Goal: Task Accomplishment & Management: Use online tool/utility

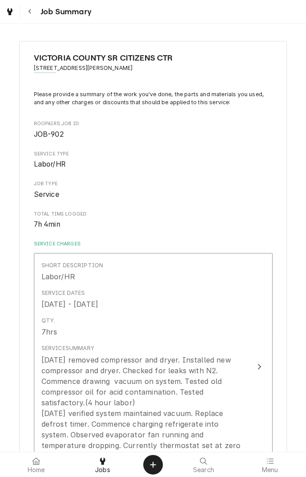
click at [35, 19] on button "Navigate back" at bounding box center [30, 12] width 16 height 16
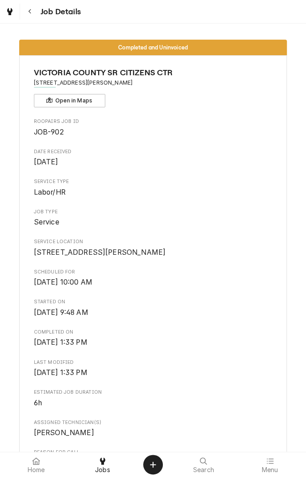
click at [44, 15] on span "Job Details" at bounding box center [59, 12] width 43 height 12
click at [106, 469] on span "Jobs" at bounding box center [102, 470] width 15 height 7
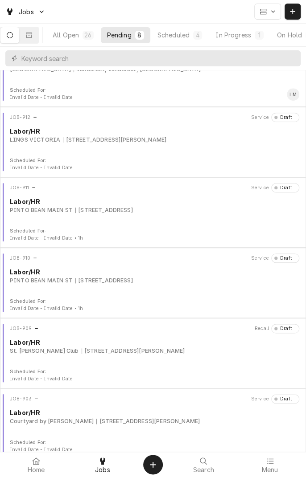
scroll to position [181, 0]
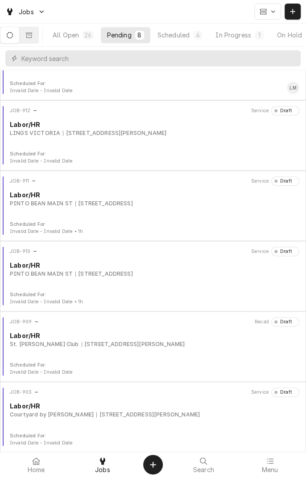
click at [185, 36] on div "Scheduled" at bounding box center [173, 34] width 32 height 9
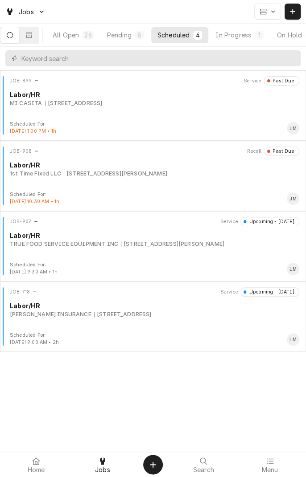
click at [155, 243] on div "55 Juniper Trl, Yoakum, TX 77995" at bounding box center [172, 244] width 103 height 8
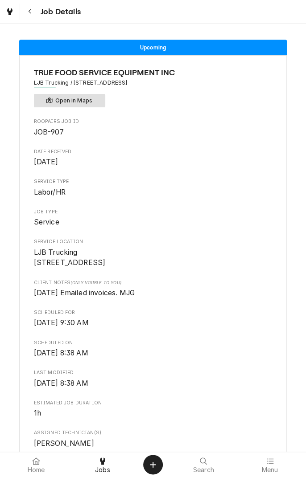
click at [91, 105] on button "Open in Maps" at bounding box center [69, 100] width 71 height 13
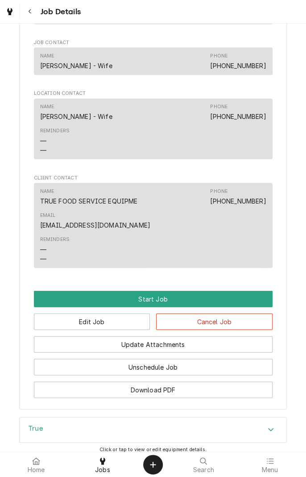
scroll to position [537, 0]
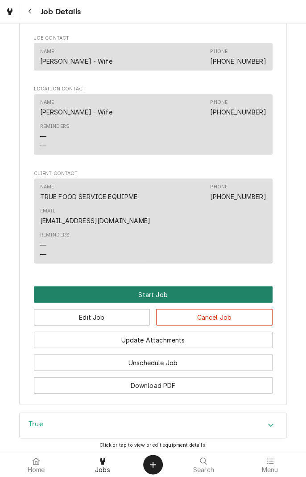
click at [156, 303] on button "Start Job" at bounding box center [153, 294] width 239 height 16
click at [152, 303] on button "Start Job" at bounding box center [153, 294] width 239 height 16
